Goal: Complete application form

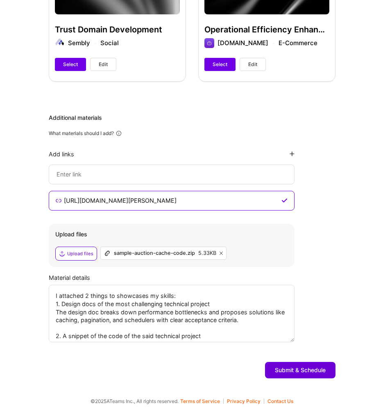
scroll to position [61, 0]
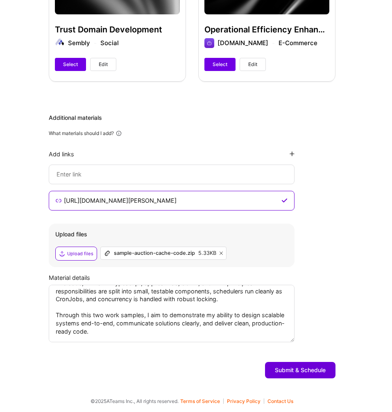
click at [237, 302] on textarea "I attached 2 things to showcases my skills: 1. Design docs of the most challeng…" at bounding box center [172, 313] width 246 height 57
paste textarea "two work samples to showcase my skills: Design document of a challenging techni…"
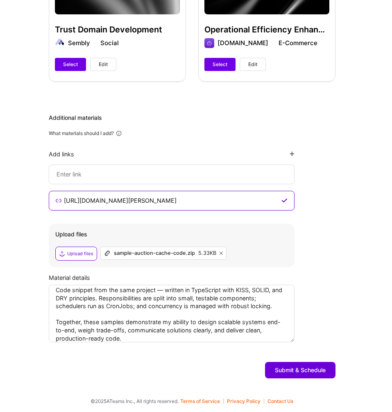
scroll to position [0, 0]
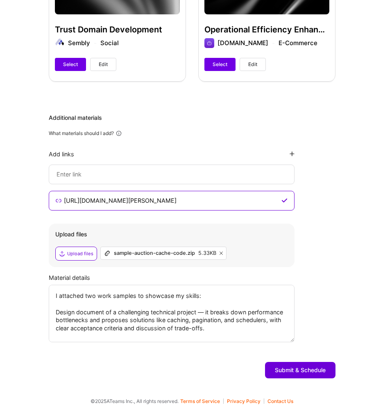
click at [206, 313] on textarea "I attached two work samples to showcase my skills: Design document of a challen…" at bounding box center [172, 313] width 246 height 57
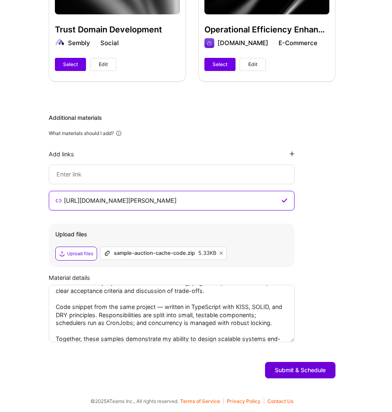
scroll to position [38, 0]
click at [167, 306] on textarea "I attached two work samples to showcase my skills: Design document of a challen…" at bounding box center [172, 313] width 246 height 57
click at [221, 306] on textarea "I attached two work samples to showcase my skills: Design document of a challen…" at bounding box center [172, 313] width 246 height 57
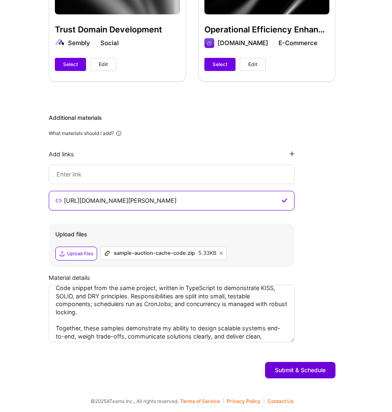
scroll to position [55, 0]
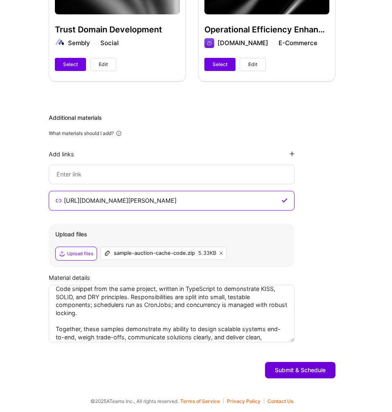
click at [148, 307] on textarea "I attached two work samples to showcase my skills: Design document of a challen…" at bounding box center [172, 313] width 246 height 57
click at [185, 320] on textarea "I attached two work samples to showcase my skills: Design document of a challen…" at bounding box center [172, 313] width 246 height 57
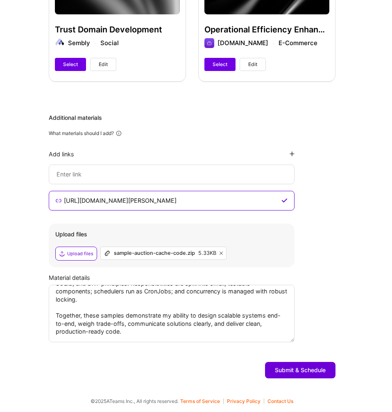
click at [192, 334] on textarea "I attached two work samples to showcase my skills: Design document of a challen…" at bounding box center [172, 313] width 246 height 57
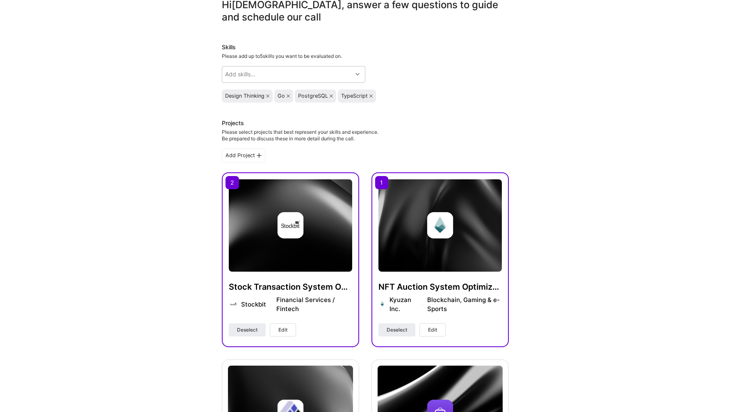
scroll to position [0, 0]
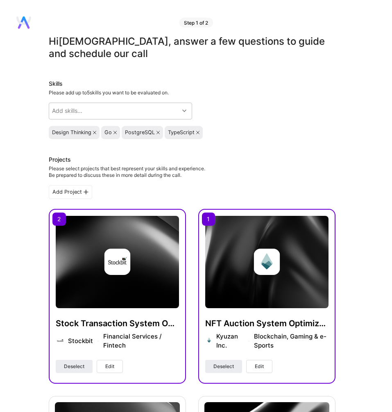
type textarea "I attached two work samples to showcase my skills: Design document of a challen…"
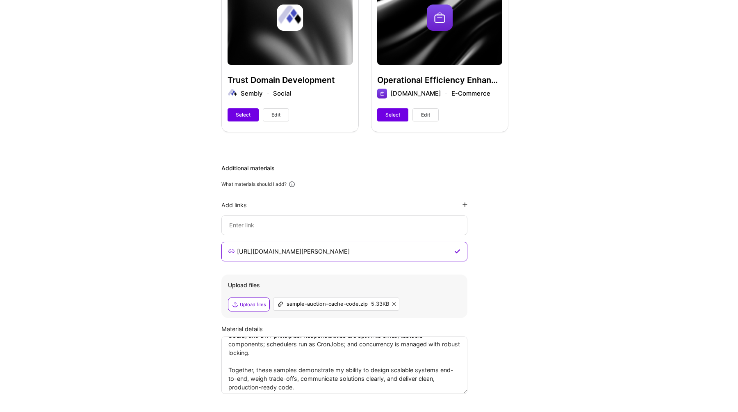
scroll to position [483, 0]
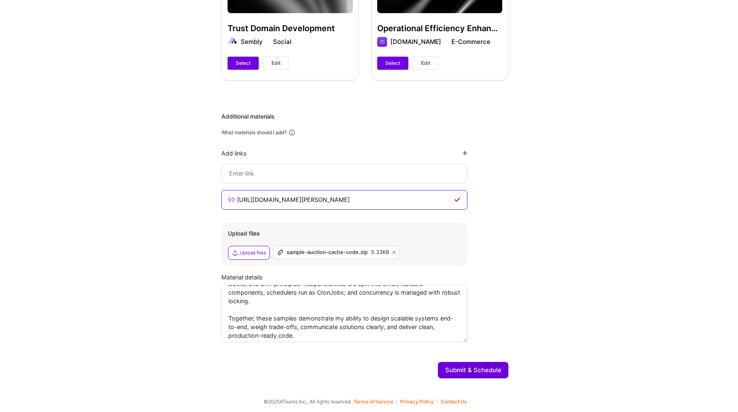
click at [363, 311] on textarea "I attached two work samples to showcase my skills: Design document of a challen…" at bounding box center [344, 313] width 246 height 57
click at [392, 372] on button "Submit & Schedule" at bounding box center [473, 370] width 71 height 16
